Goal: Information Seeking & Learning: Check status

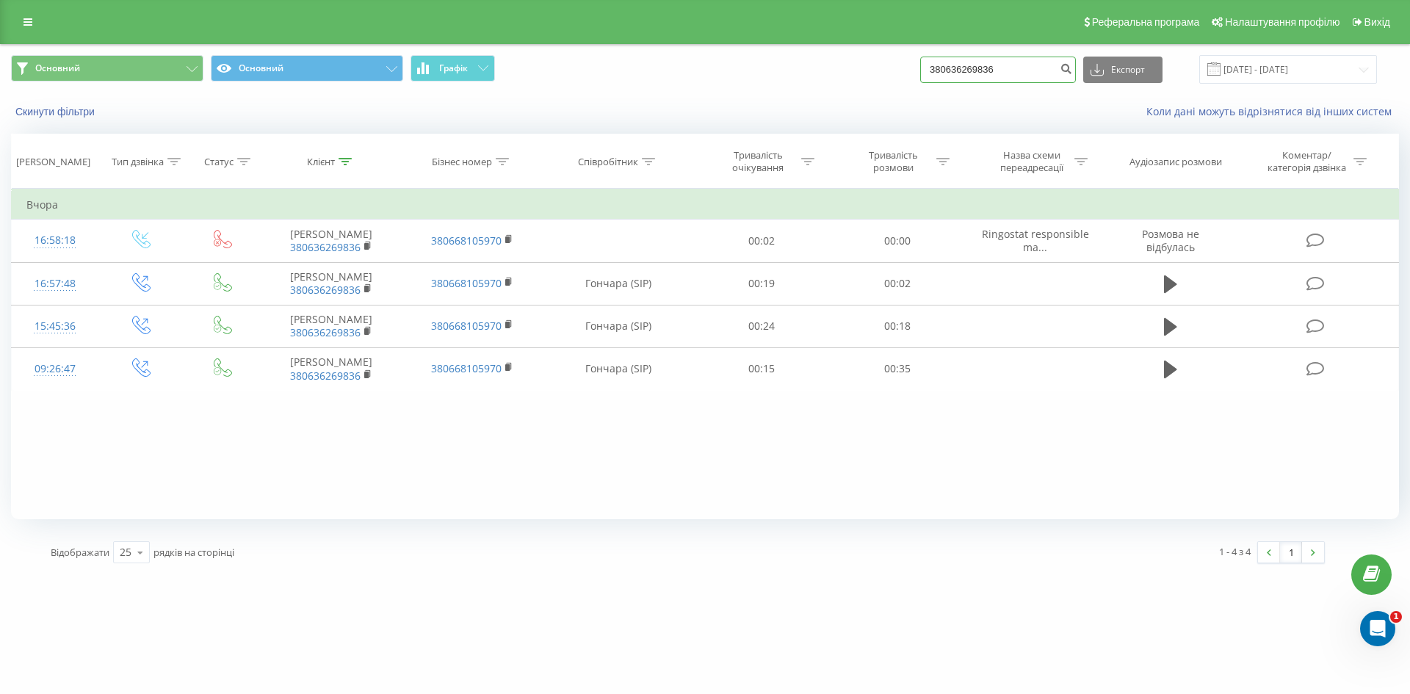
drag, startPoint x: 1019, startPoint y: 74, endPoint x: 816, endPoint y: 71, distance: 203.5
click at [816, 71] on div "Основний Основний Графік 380636269836 Експорт .csv .xls .xlsx [DATE] - [DATE]" at bounding box center [705, 69] width 1388 height 29
paste input "501876769"
type input "380501876769"
click at [1076, 75] on button "submit" at bounding box center [1066, 70] width 20 height 26
